Goal: Task Accomplishment & Management: Manage account settings

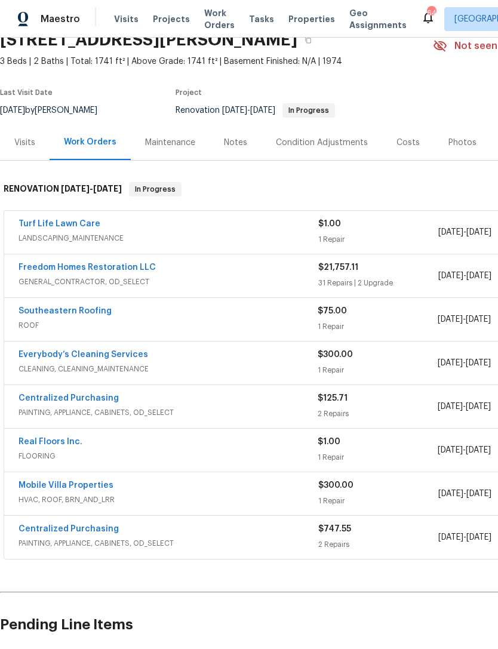
scroll to position [56, 0]
click at [60, 445] on link "Real Floors Inc." at bounding box center [51, 442] width 64 height 8
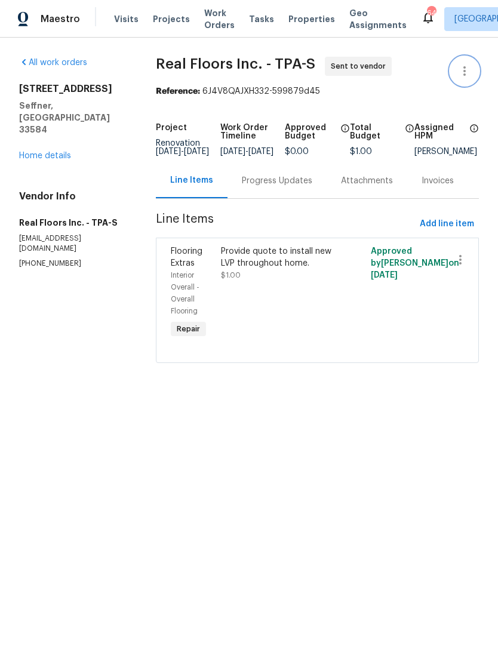
click at [462, 75] on icon "button" at bounding box center [465, 71] width 14 height 14
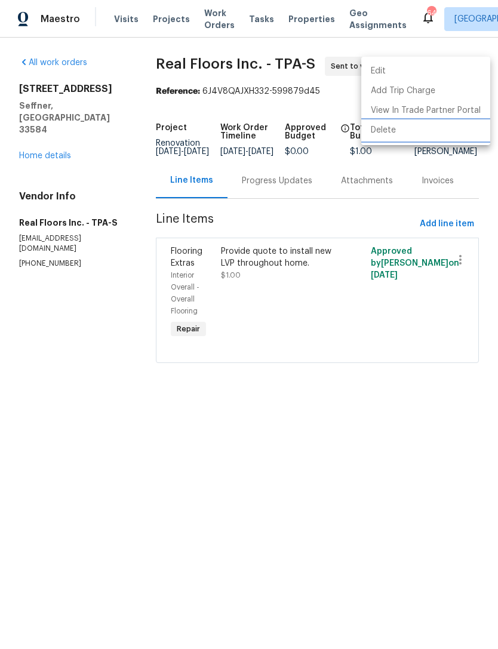
click at [452, 135] on li "Delete" at bounding box center [425, 131] width 129 height 20
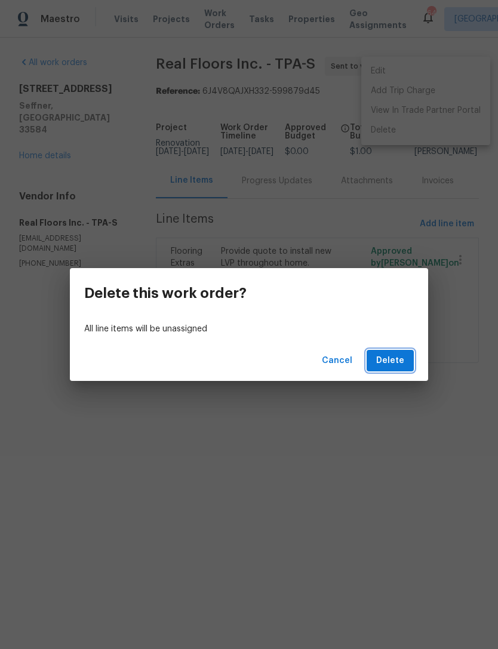
click at [404, 357] on button "Delete" at bounding box center [390, 361] width 47 height 22
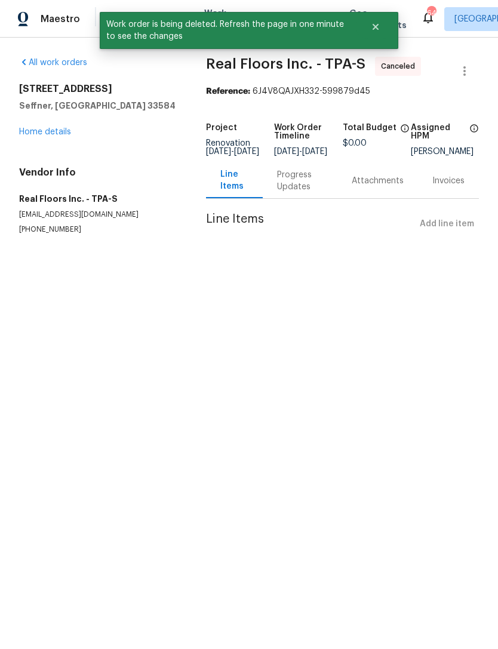
click at [51, 135] on link "Home details" at bounding box center [45, 132] width 52 height 8
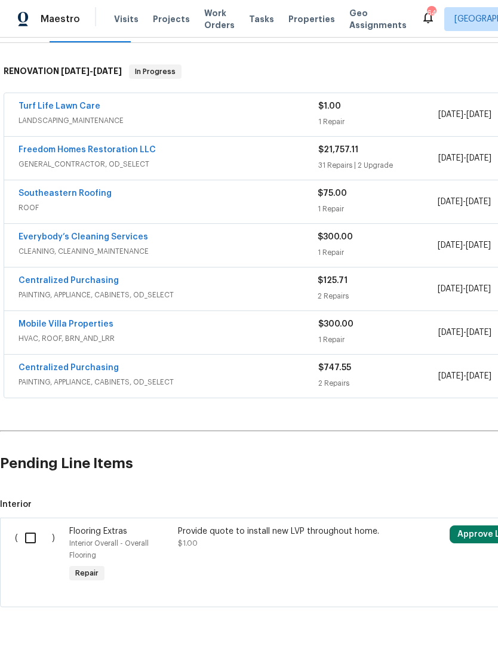
scroll to position [174, 0]
click at [79, 103] on link "Turf Life Lawn Care" at bounding box center [60, 106] width 82 height 8
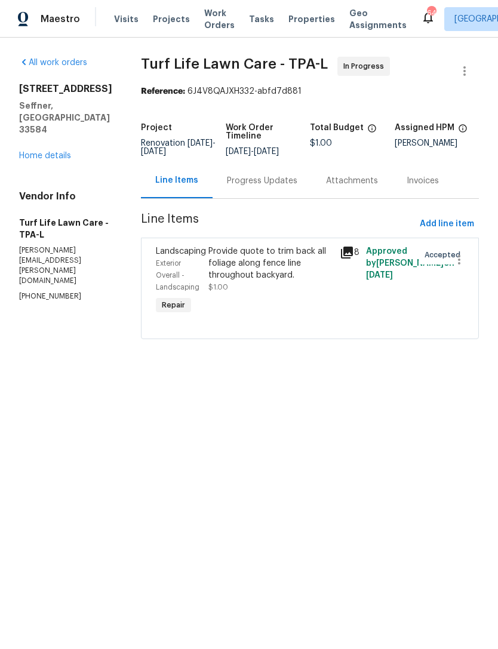
click at [265, 278] on div "Provide quote to trim back all foliage along fence line throughout backyard." at bounding box center [270, 263] width 124 height 36
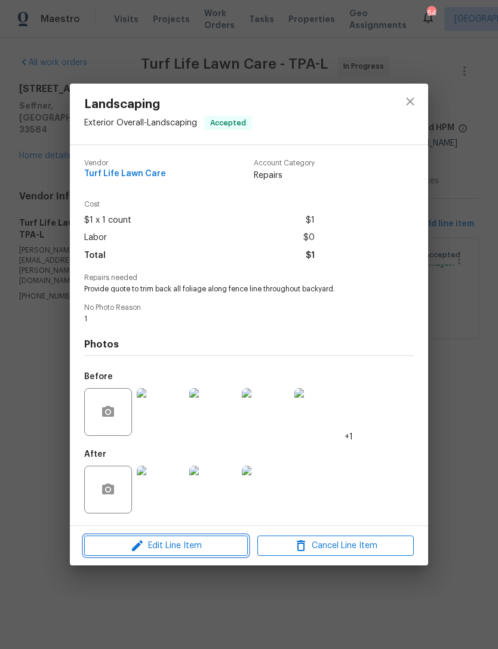
click at [198, 548] on span "Edit Line Item" at bounding box center [166, 546] width 156 height 15
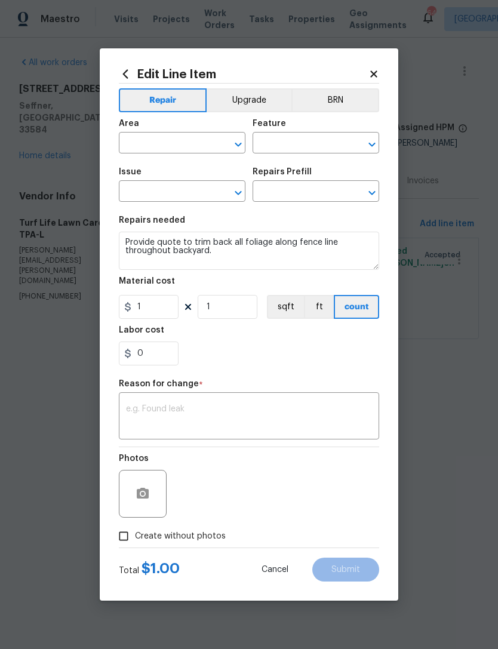
type input "Exterior Overall"
type input "Landscaping"
type input "Add a Task $1.00"
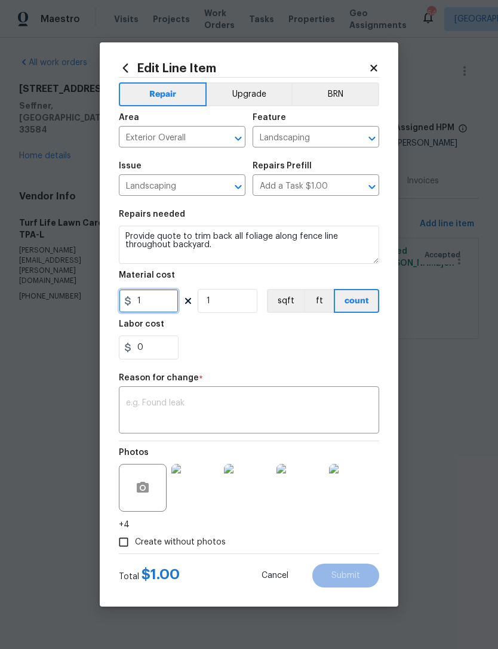
click at [157, 309] on input "1" at bounding box center [149, 301] width 60 height 24
type input "1500"
click at [329, 411] on textarea at bounding box center [249, 411] width 246 height 25
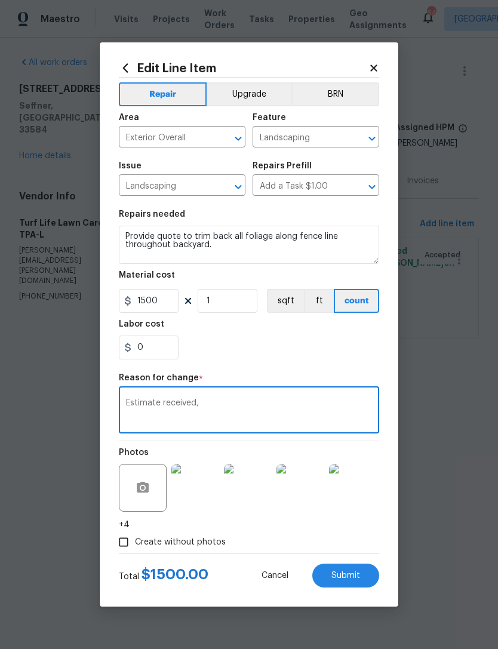
click at [309, 348] on div "0" at bounding box center [249, 348] width 260 height 24
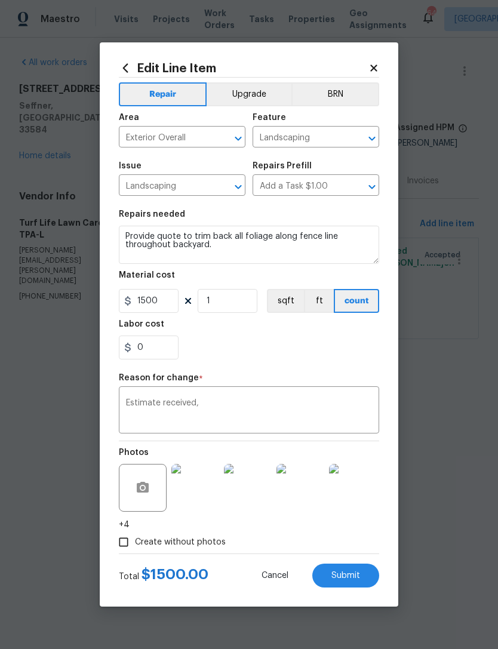
click at [330, 410] on textarea "Estimate received," at bounding box center [249, 411] width 246 height 25
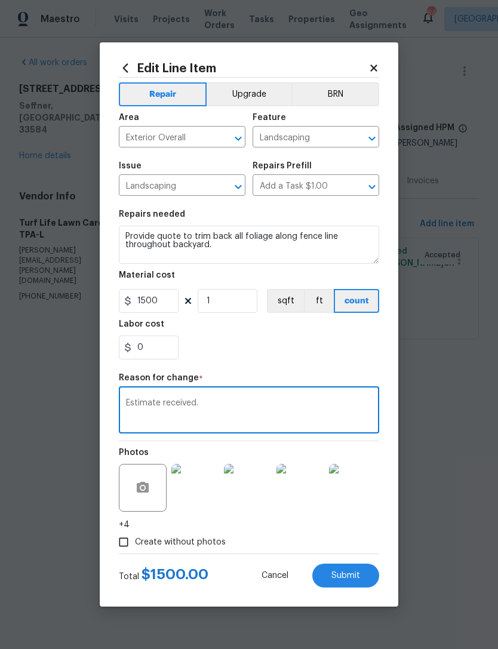
type textarea "Estimate received."
click at [334, 351] on div "0" at bounding box center [249, 348] width 260 height 24
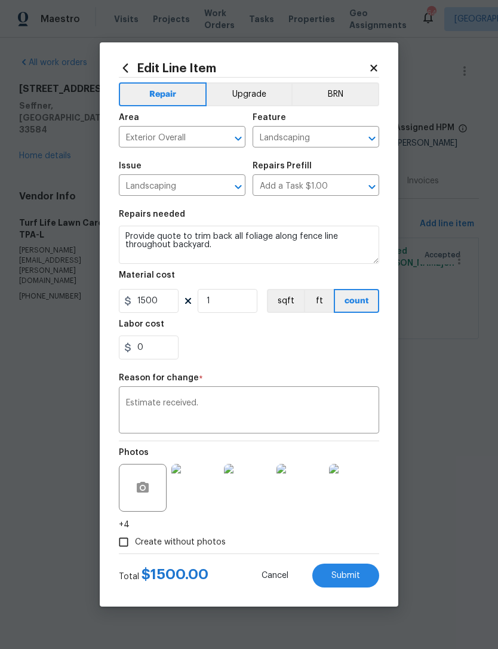
click at [361, 576] on button "Submit" at bounding box center [345, 576] width 67 height 24
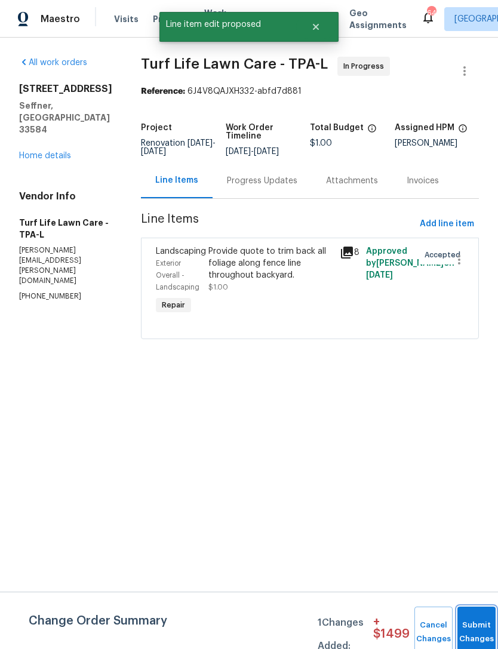
click at [469, 621] on button "Submit Changes" at bounding box center [477, 632] width 38 height 51
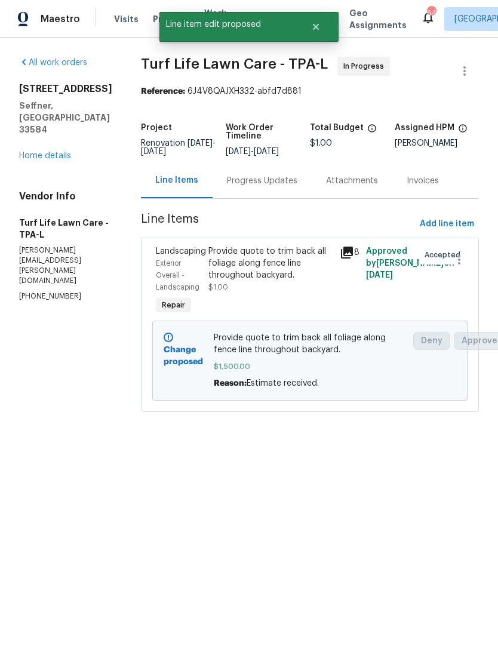
click at [52, 152] on link "Home details" at bounding box center [45, 156] width 52 height 8
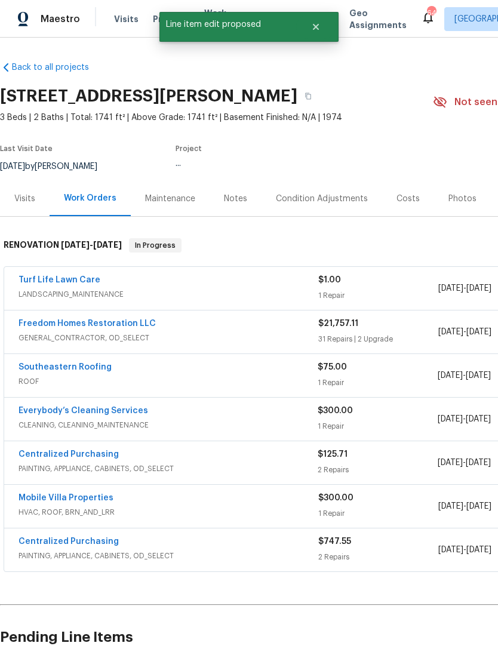
click at [130, 326] on link "Freedom Homes Restoration LLC" at bounding box center [87, 324] width 137 height 8
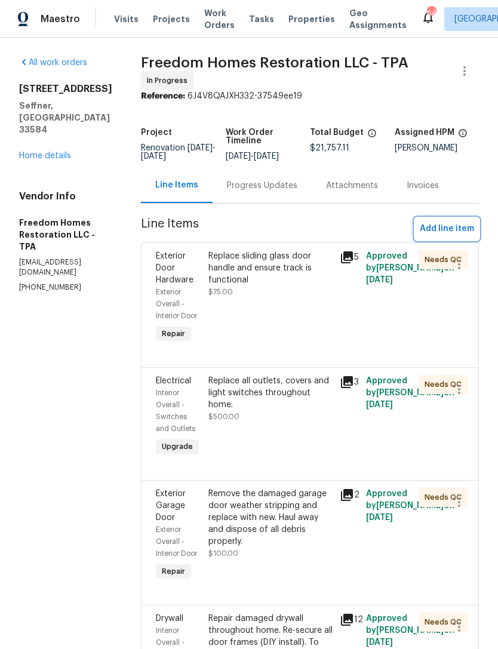
click at [460, 231] on span "Add line item" at bounding box center [447, 229] width 54 height 15
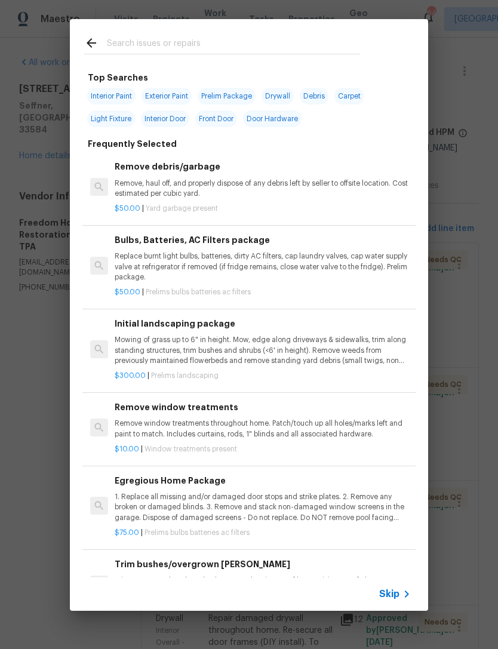
click at [396, 589] on span "Skip" at bounding box center [389, 594] width 20 height 12
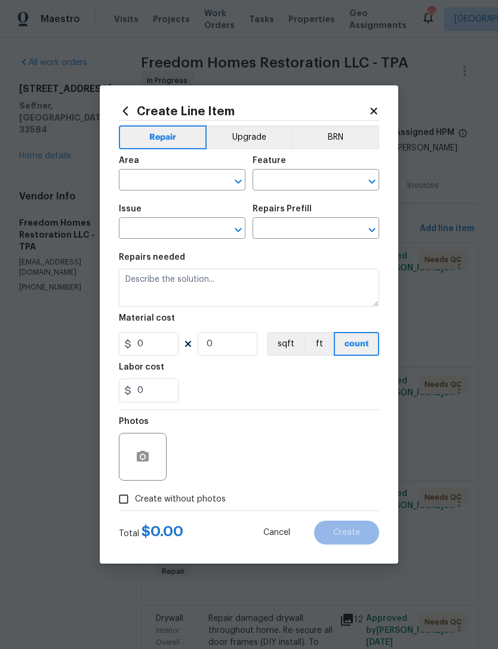
click at [183, 186] on input "text" at bounding box center [165, 181] width 93 height 19
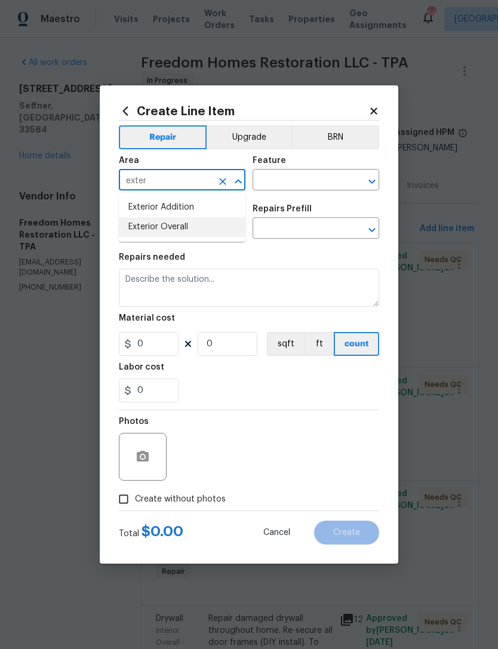
click at [219, 223] on li "Exterior Overall" at bounding box center [182, 227] width 127 height 20
type input "Exterior Overall"
click at [331, 182] on input "text" at bounding box center [299, 181] width 93 height 19
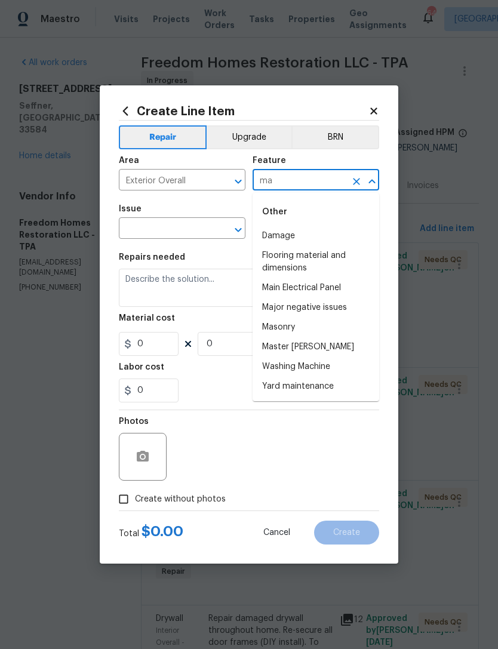
type input "m"
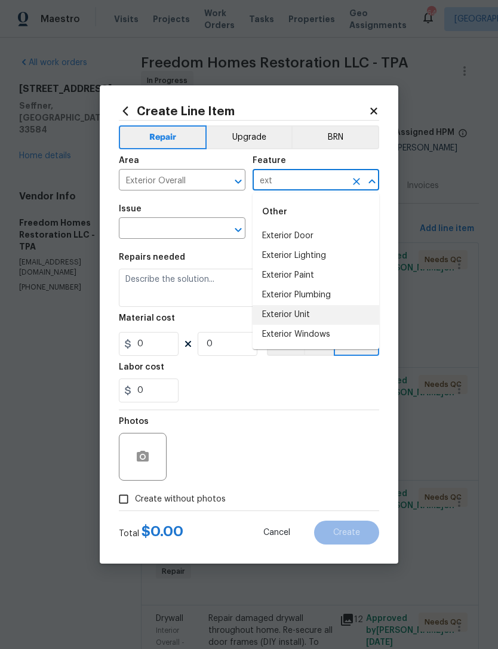
click at [353, 319] on li "Exterior Unit" at bounding box center [316, 315] width 127 height 20
type input "Exterior Unit"
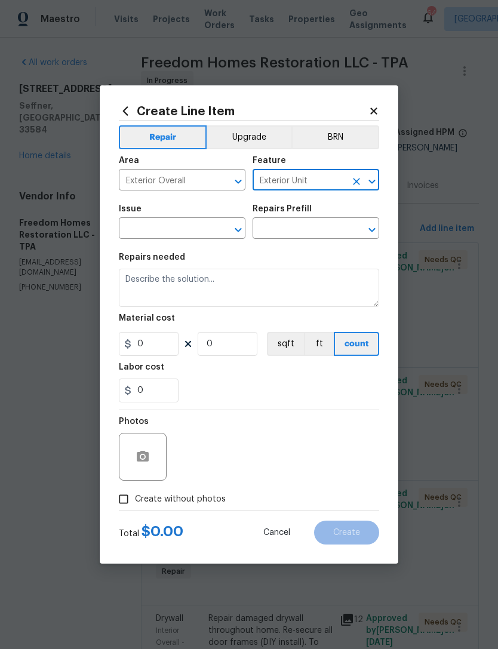
click at [201, 229] on input "text" at bounding box center [165, 229] width 93 height 19
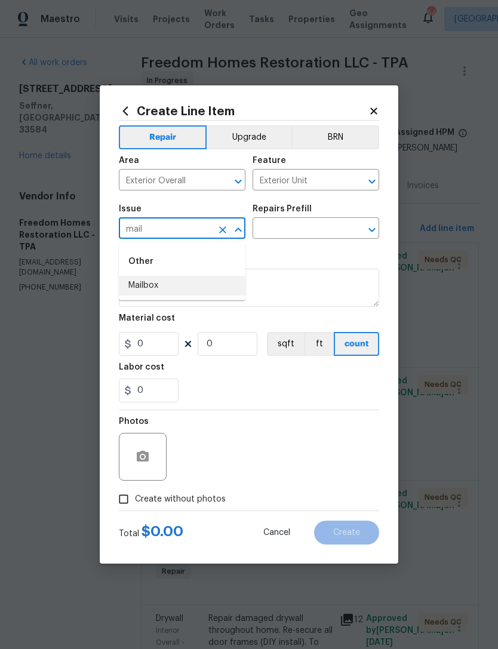
click at [210, 288] on li "Mailbox" at bounding box center [182, 286] width 127 height 20
type input "Mailbox"
click at [296, 233] on input "text" at bounding box center [299, 229] width 93 height 19
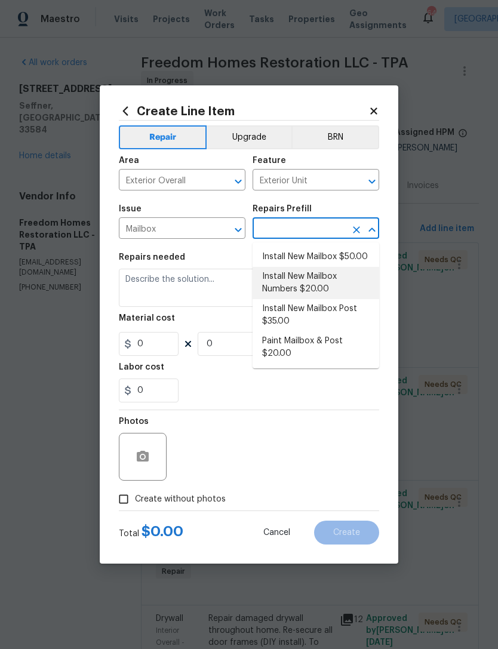
click at [348, 278] on li "Install New Mailbox Numbers $20.00" at bounding box center [316, 283] width 127 height 32
type input "Install New Mailbox Numbers $20.00"
type textarea "Remove the existing mailbox numbers (if present) and replace with new. Ensure t…"
type input "1"
type input "20"
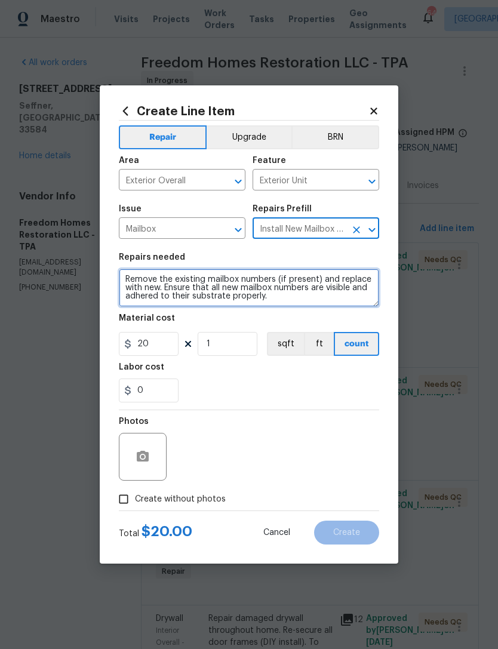
click at [329, 305] on textarea "Remove the existing mailbox numbers (if present) and replace with new. Ensure t…" at bounding box center [249, 288] width 260 height 38
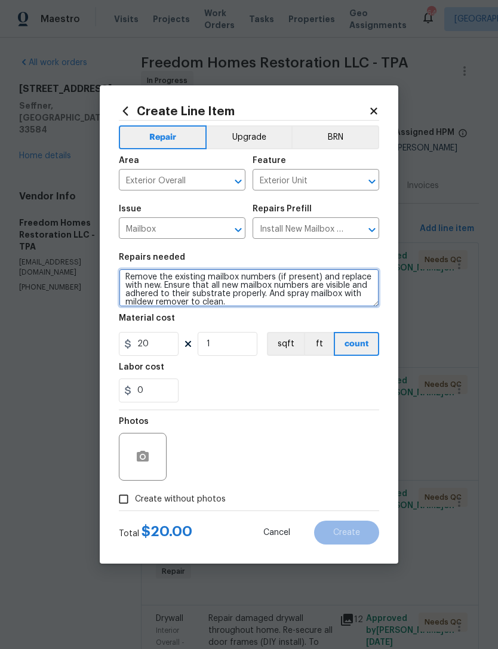
type textarea "Remove the existing mailbox numbers (if present) and replace with new. Ensure t…"
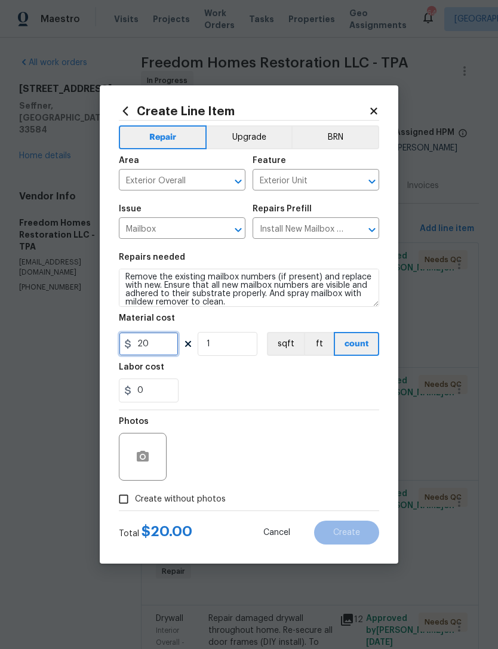
click at [154, 349] on input "20" at bounding box center [149, 344] width 60 height 24
type input "45"
click at [363, 388] on div "0" at bounding box center [249, 391] width 260 height 24
click at [119, 505] on input "Create without photos" at bounding box center [123, 499] width 23 height 23
checkbox input "true"
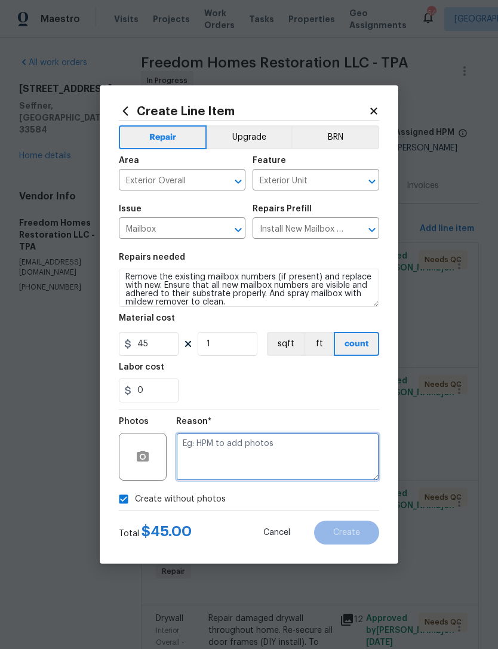
click at [332, 459] on textarea at bounding box center [277, 457] width 203 height 48
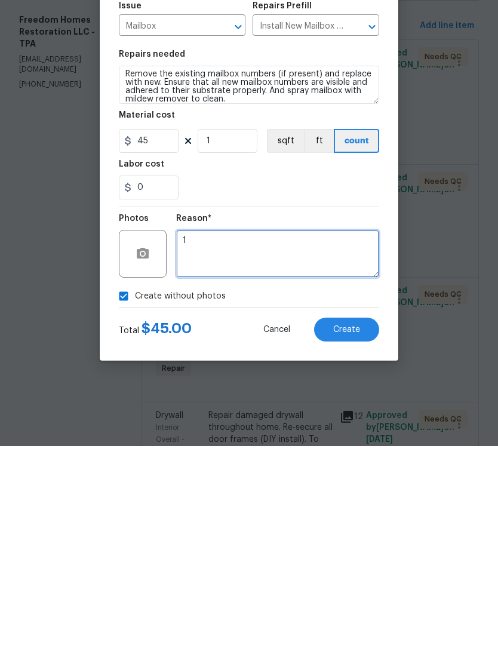
type textarea "1"
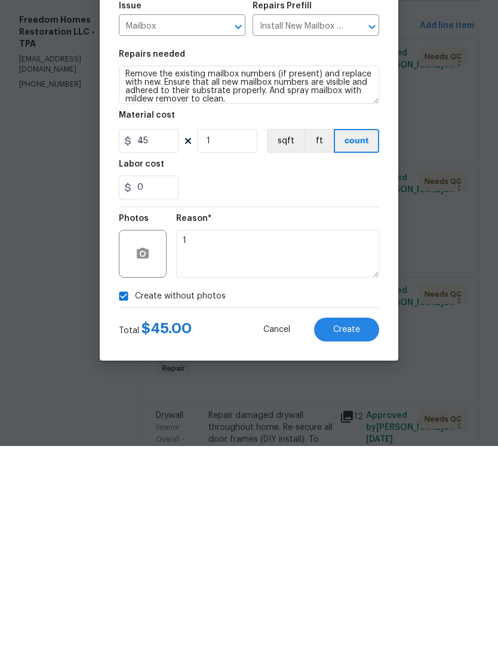
click at [367, 521] on button "Create" at bounding box center [346, 533] width 65 height 24
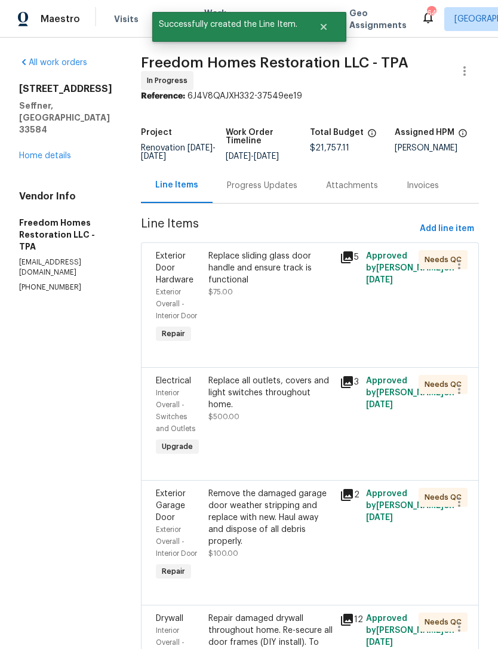
scroll to position [0, 0]
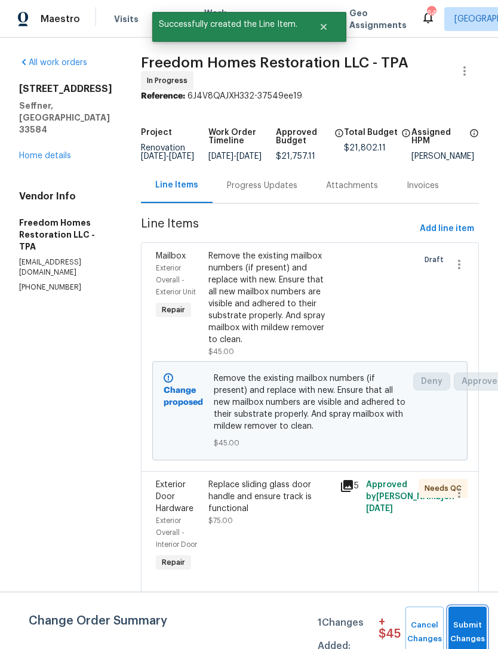
click at [468, 618] on button "Submit Changes" at bounding box center [468, 632] width 38 height 51
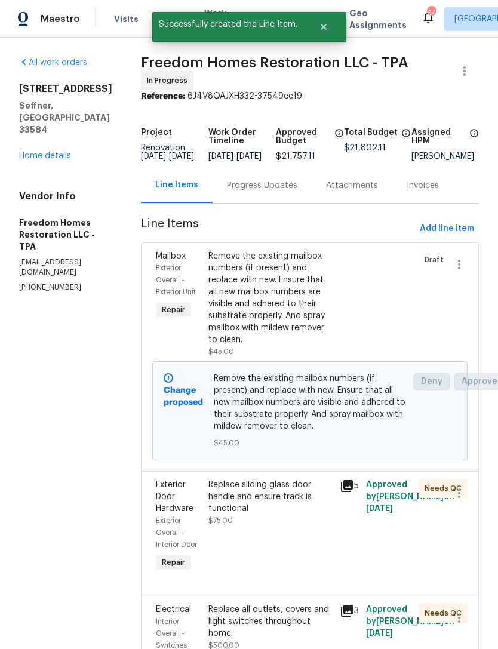
click at [62, 124] on div "2905 Forestwood Dr Seffner, FL 33584 Home details" at bounding box center [65, 122] width 93 height 79
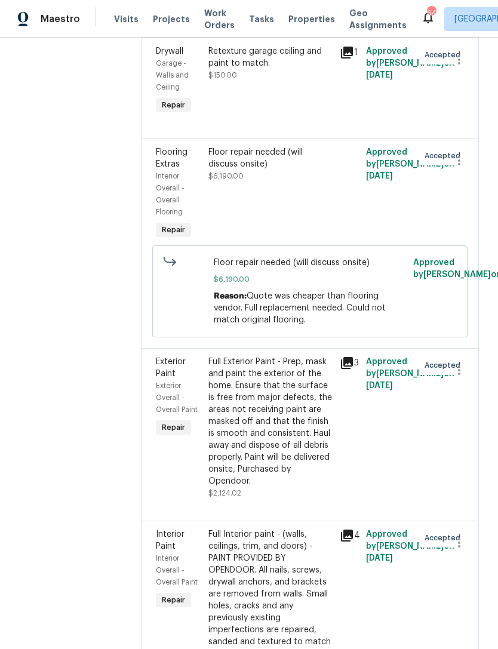
scroll to position [3756, 0]
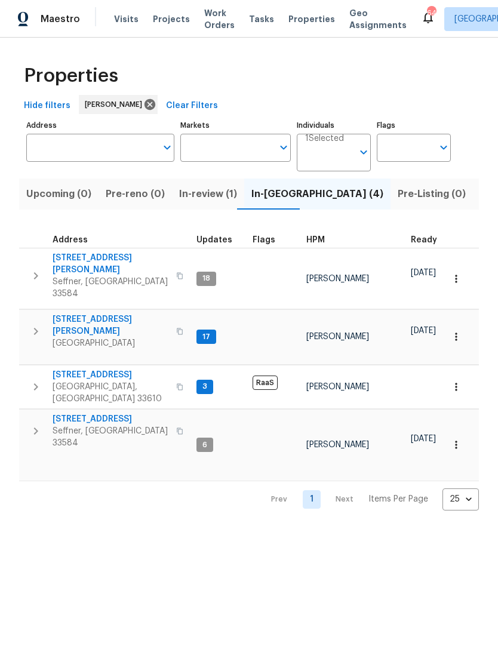
click at [68, 262] on span "807 Old Darby St" at bounding box center [111, 264] width 116 height 24
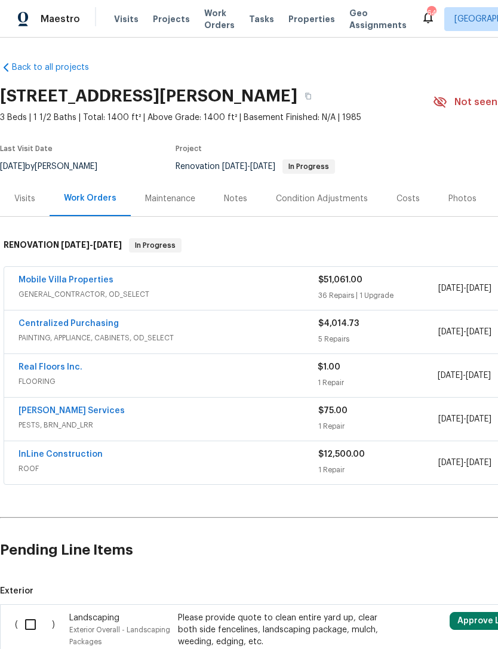
click at [39, 369] on link "Real Floors Inc." at bounding box center [51, 367] width 64 height 8
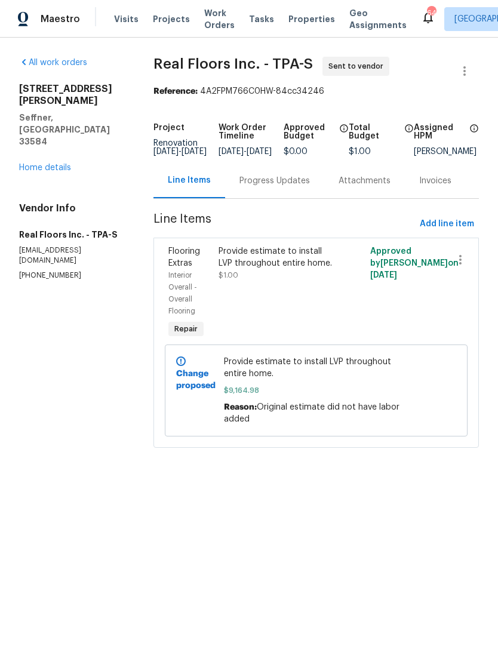
click at [331, 394] on div "Provide estimate to install LVP throughout entire home. $9,164.98 Reason: Origi…" at bounding box center [316, 390] width 185 height 69
click at [314, 311] on div "Provide estimate to install LVP throughout entire home. $1.00" at bounding box center [278, 293] width 126 height 103
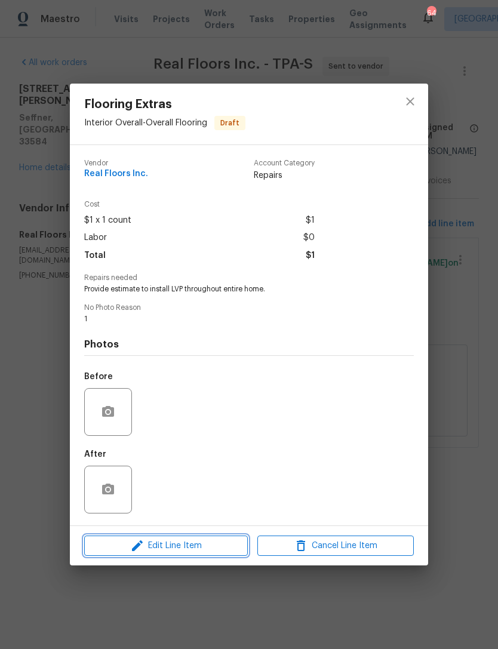
click at [226, 549] on span "Edit Line Item" at bounding box center [166, 546] width 156 height 15
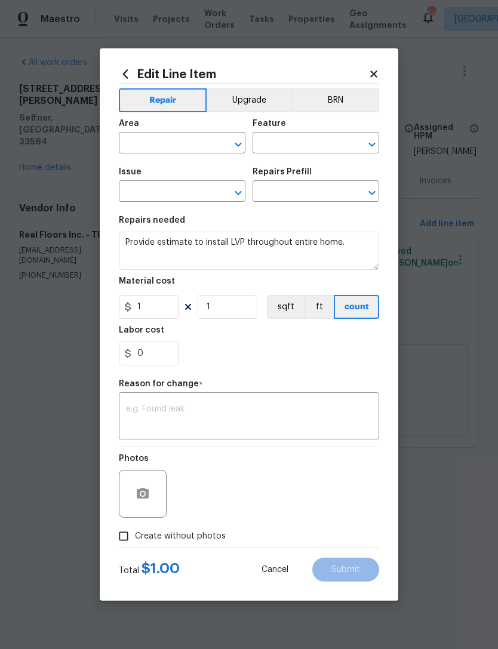
type input "Interior Overall"
type input "Overall Flooring"
type input "Flooring Extras"
type input "Add a Task $1.00"
click at [162, 304] on input "1" at bounding box center [149, 307] width 60 height 24
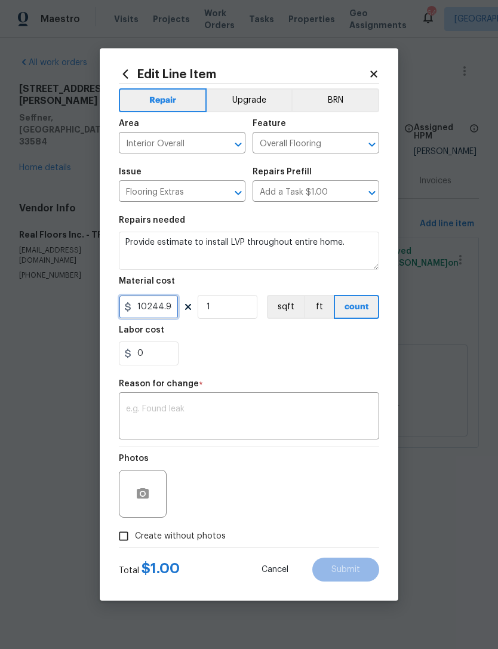
type input "10244.98"
click at [336, 404] on div "x ​" at bounding box center [249, 417] width 260 height 44
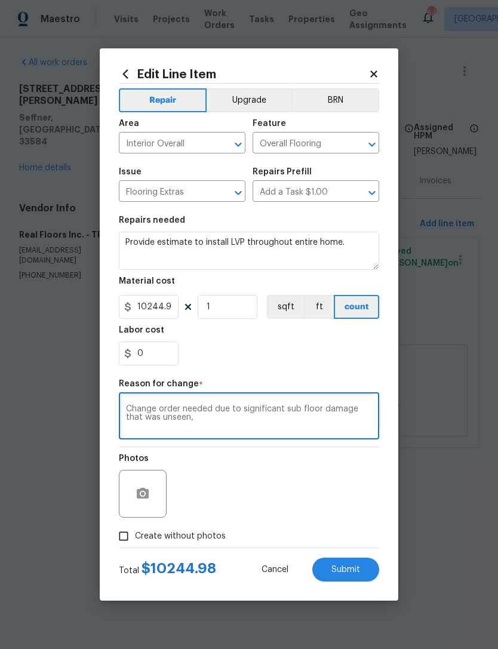
click at [337, 379] on div "Repair Upgrade BRN Area Interior Overall ​ Feature Overall Flooring ​ Issue Flo…" at bounding box center [249, 316] width 260 height 464
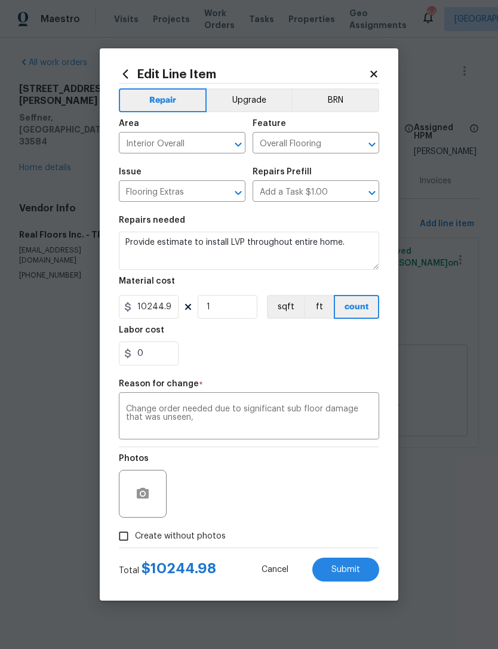
click at [333, 416] on textarea "Change order needed due to significant sub floor damage that was unseen," at bounding box center [249, 417] width 246 height 25
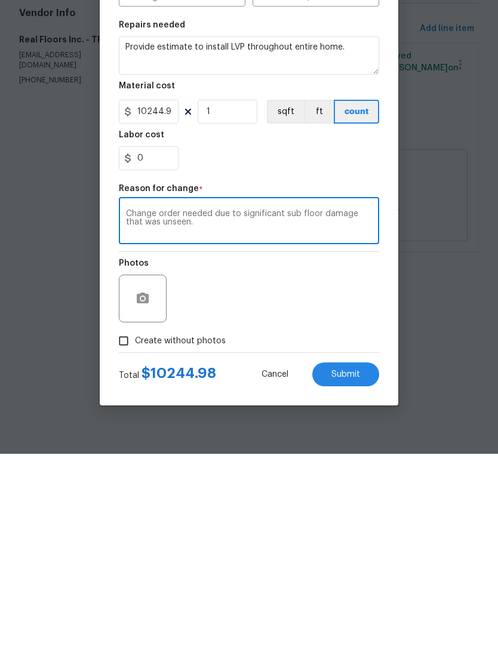
type textarea "Change order needed due to significant sub floor damage that was unseen."
click at [364, 558] on button "Submit" at bounding box center [345, 570] width 67 height 24
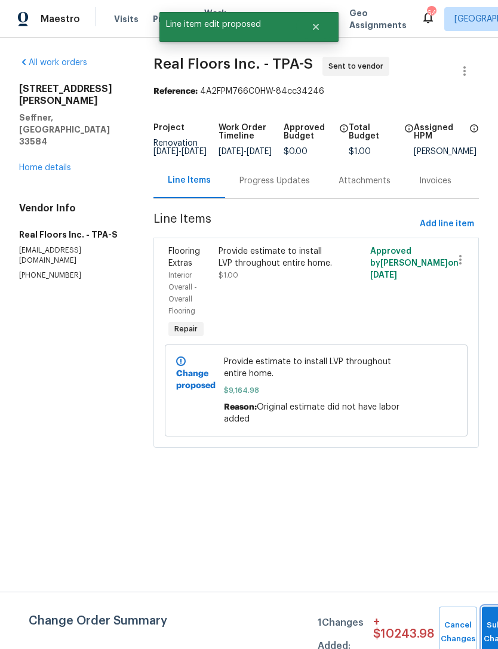
click at [484, 618] on button "Submit Changes" at bounding box center [501, 632] width 38 height 51
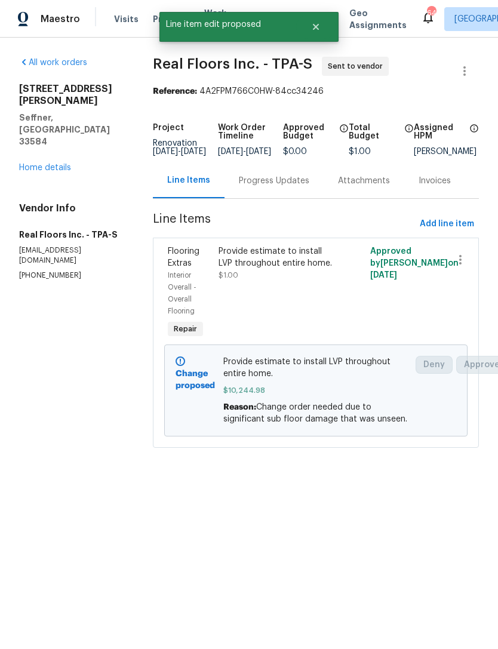
click at [56, 164] on link "Home details" at bounding box center [45, 168] width 52 height 8
